Goal: Task Accomplishment & Management: Complete application form

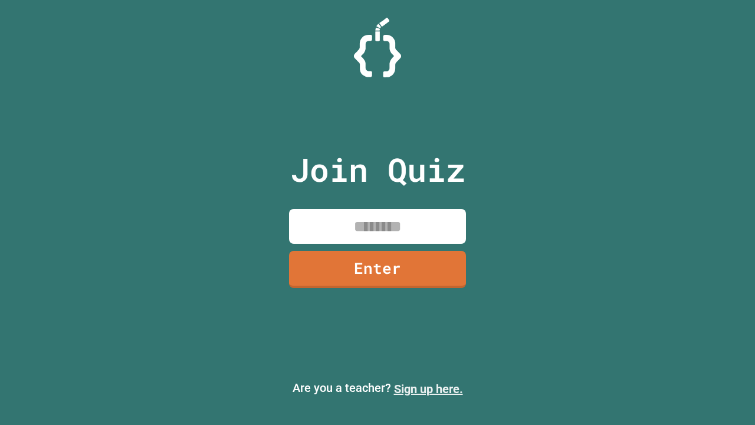
click at [428, 389] on link "Sign up here." at bounding box center [428, 389] width 69 height 14
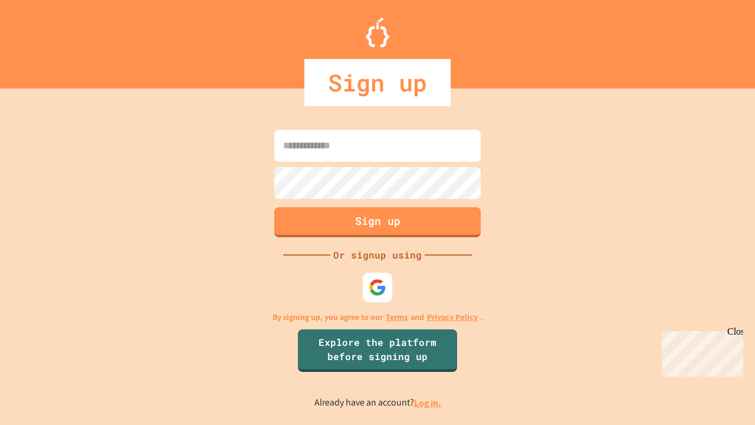
click at [428, 402] on link "Log in." at bounding box center [427, 402] width 27 height 12
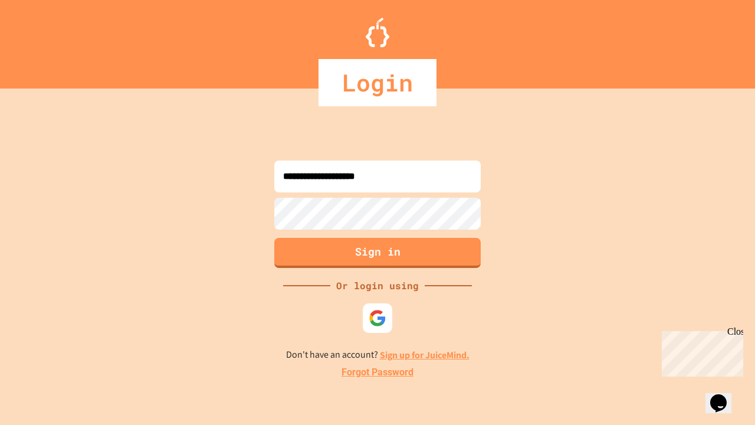
type input "**********"
